Goal: Task Accomplishment & Management: Manage account settings

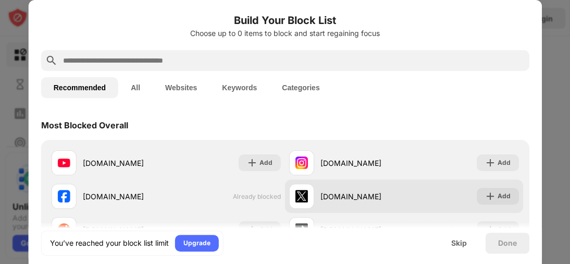
scroll to position [52, 0]
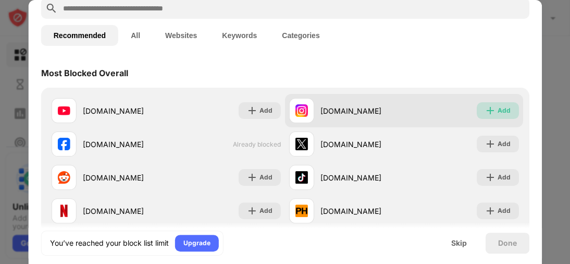
click at [497, 108] on div "Add" at bounding box center [503, 110] width 13 height 10
